Goal: Task Accomplishment & Management: Complete application form

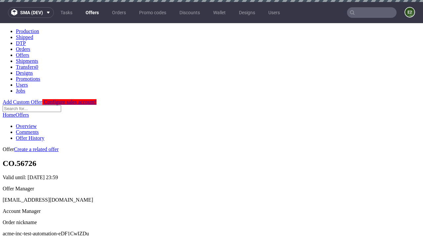
scroll to position [2, 0]
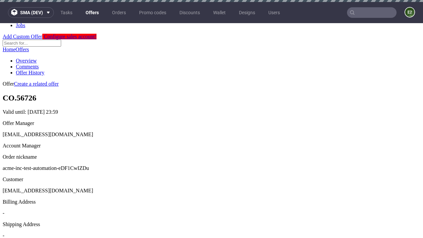
scroll to position [2, 0]
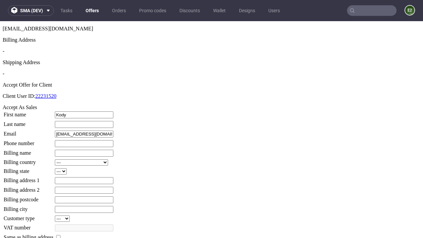
type input "Kody"
type input "Gorczany"
type input "1509813888"
type input "[PERSON_NAME].[PERSON_NAME]-Hagenes77"
select select "13"
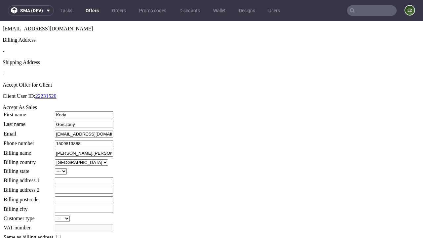
select select "132"
type input "[PERSON_NAME].[PERSON_NAME]-Hagenes77"
type input "6 [PERSON_NAME]"
type input "BL73 6BG"
type input "Russelworth"
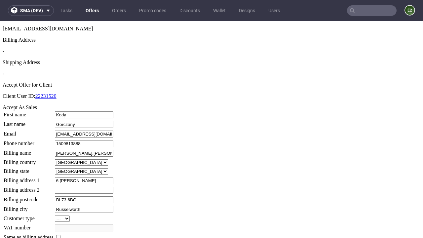
click at [60, 235] on input "checkbox" at bounding box center [58, 237] width 4 height 4
checkbox input "true"
type input "[PERSON_NAME].[PERSON_NAME]-Hagenes77"
select select "13"
type input "6 [PERSON_NAME]"
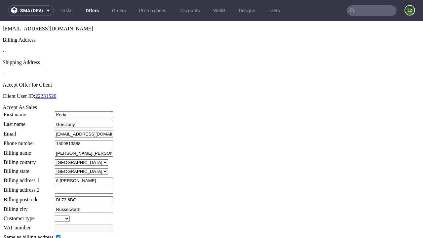
type input "BL73 6BG"
type input "Russelworth"
select select "132"
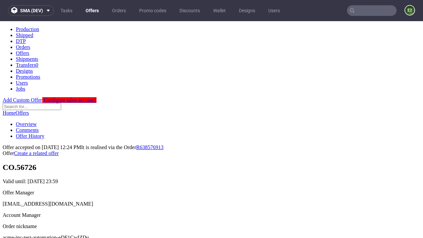
scroll to position [0, 0]
